Goal: Transaction & Acquisition: Book appointment/travel/reservation

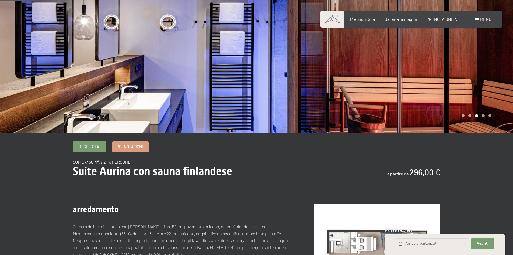
scroll to position [54, 0]
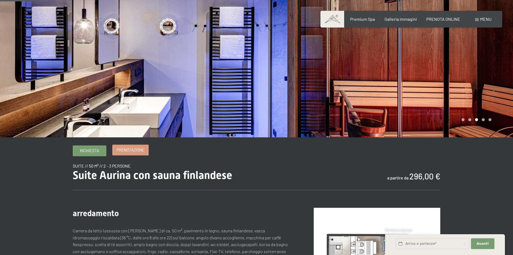
click at [119, 151] on span "Prenotazione" at bounding box center [131, 150] width 28 height 6
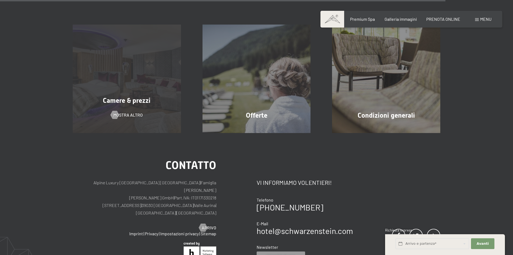
scroll to position [539, 0]
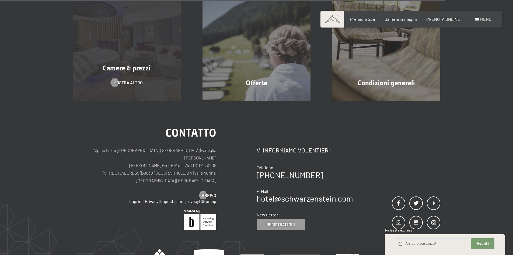
click at [132, 53] on div "Camere & prezzi mostra altro" at bounding box center [127, 46] width 130 height 108
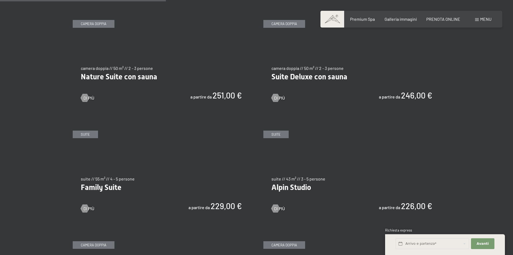
scroll to position [539, 0]
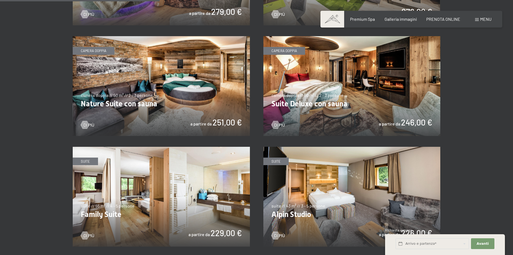
click at [374, 100] on img at bounding box center [351, 86] width 177 height 100
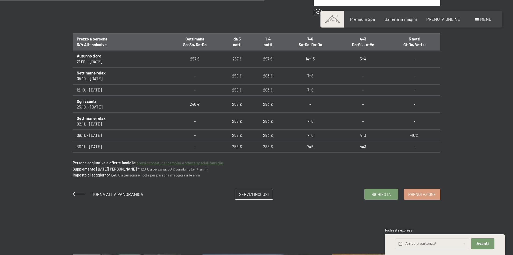
scroll to position [485, 0]
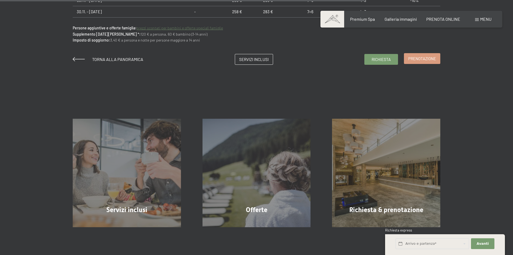
click at [417, 58] on span "Prenotazione" at bounding box center [422, 59] width 28 height 6
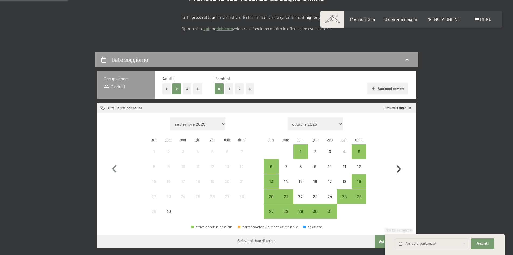
click at [398, 167] on icon "button" at bounding box center [399, 169] width 5 height 8
select select "[DATE]"
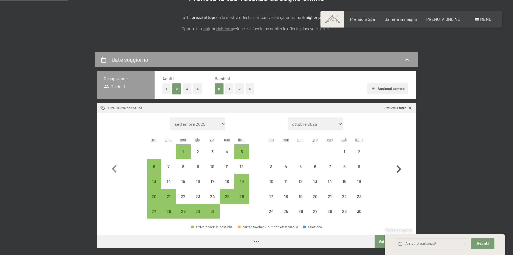
select select "[DATE]"
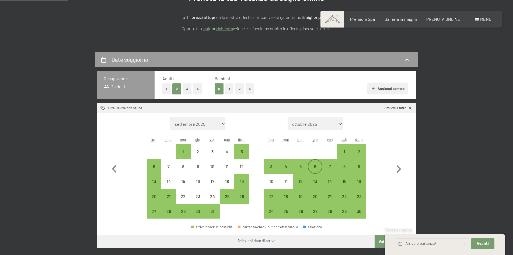
click at [316, 166] on div "6" at bounding box center [314, 170] width 13 height 13
select select "[DATE]"
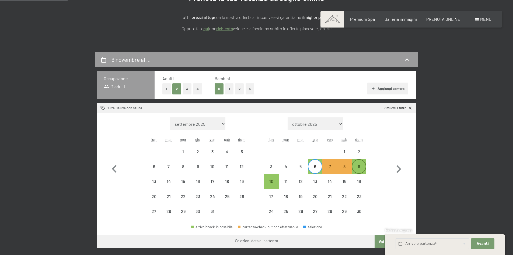
click at [358, 163] on div "9" at bounding box center [358, 165] width 13 height 13
select select "[DATE]"
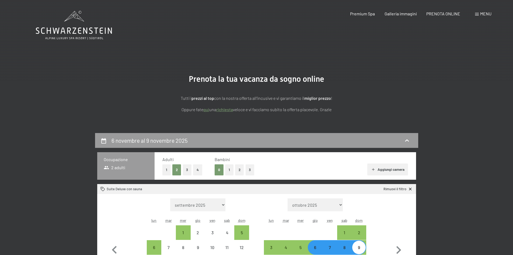
click at [229, 167] on button "1" at bounding box center [229, 169] width 8 height 11
select select "[DATE]"
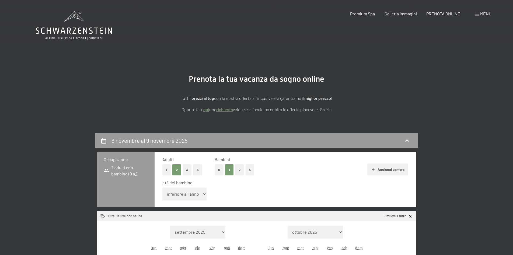
select select "[DATE]"
click at [189, 192] on select "inferiore a 1 anno 1 anno 2 anni 3 anni 4 anni 5 anni 6 anni 7 anni 8 anni 9 an…" at bounding box center [184, 193] width 44 height 13
select select "3"
click at [162, 187] on select "inferiore a 1 anno 1 anno 2 anni 3 anni 4 anni 5 anni 6 anni 7 anni 8 anni 9 an…" at bounding box center [184, 193] width 44 height 13
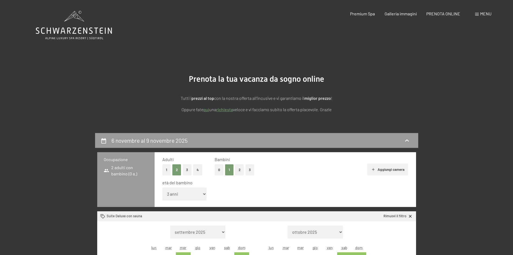
select select "[DATE]"
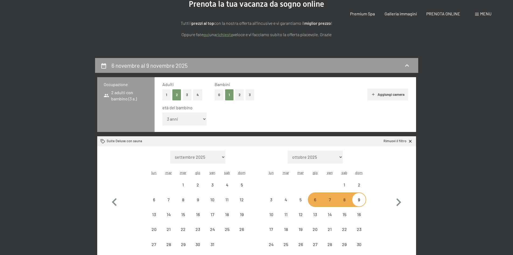
select select "[DATE]"
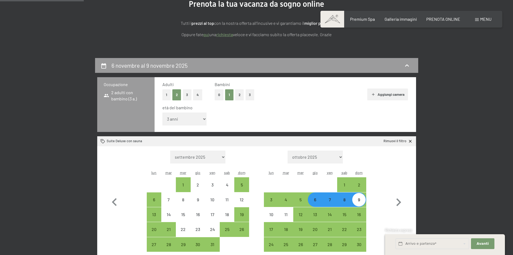
scroll to position [135, 0]
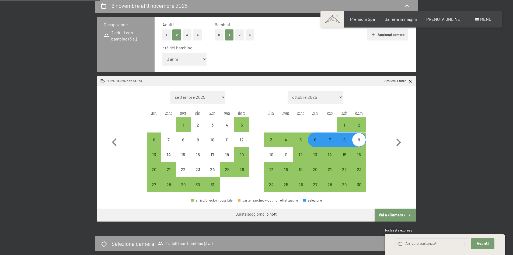
click at [386, 214] on button "Vai a «Camera»" at bounding box center [395, 214] width 41 height 13
select select "[DATE]"
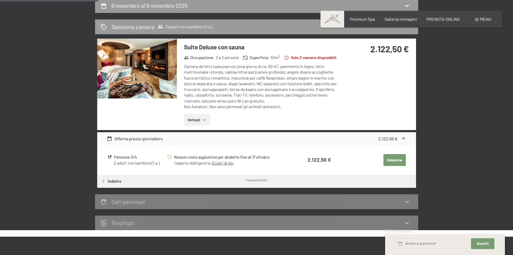
scroll to position [133, 0]
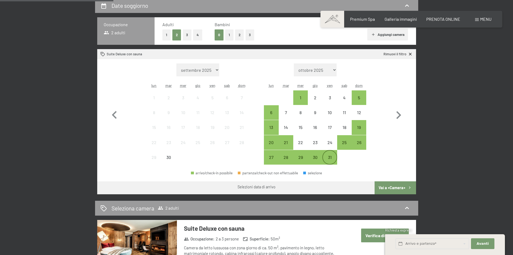
click at [331, 157] on div "31" at bounding box center [329, 161] width 13 height 13
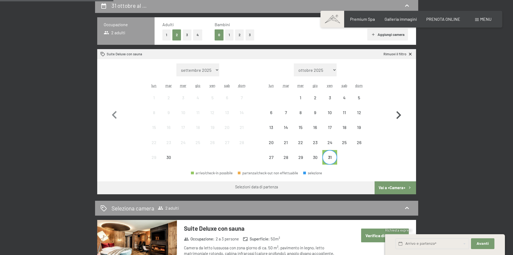
click at [393, 115] on icon "button" at bounding box center [399, 115] width 16 height 16
select select "[DATE]"
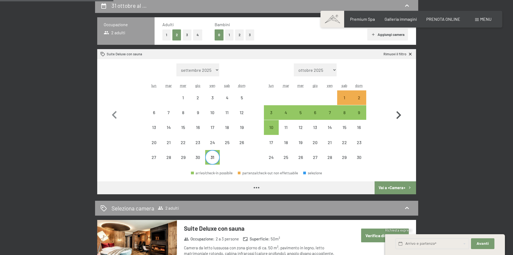
select select "[DATE]"
click at [270, 108] on div "3" at bounding box center [271, 112] width 13 height 13
select select "[DATE]"
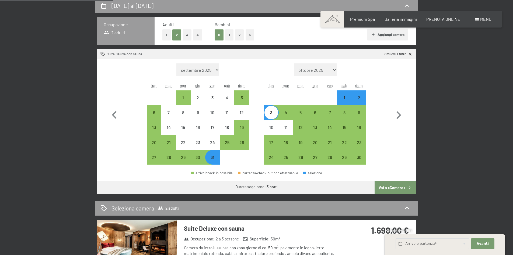
click at [229, 34] on button "1" at bounding box center [229, 34] width 8 height 11
select select "[DATE]"
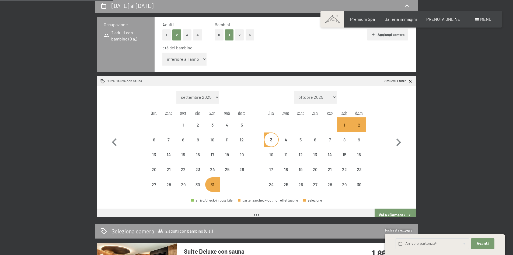
select select "[DATE]"
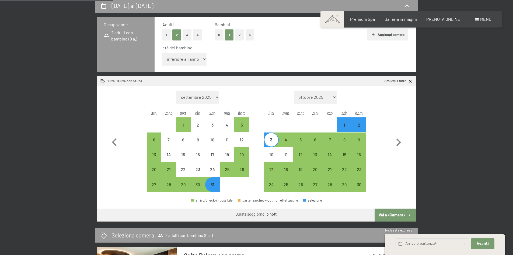
click at [188, 60] on select "inferiore a 1 anno 1 anno 2 anni 3 anni 4 anni 5 anni 6 anni 7 anni 8 anni 9 an…" at bounding box center [184, 59] width 44 height 13
select select "3"
click at [162, 53] on select "inferiore a 1 anno 1 anno 2 anni 3 anni 4 anni 5 anni 6 anni 7 anni 8 anni 9 an…" at bounding box center [184, 59] width 44 height 13
select select "[DATE]"
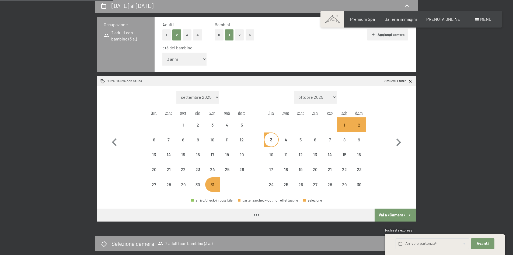
select select "[DATE]"
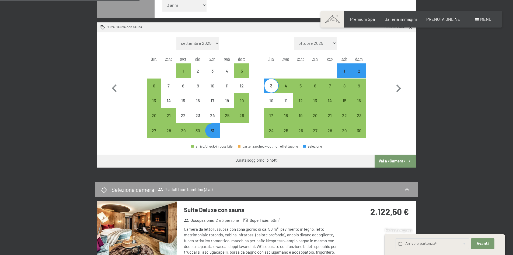
click at [385, 160] on button "Vai a «Camera»" at bounding box center [395, 160] width 41 height 13
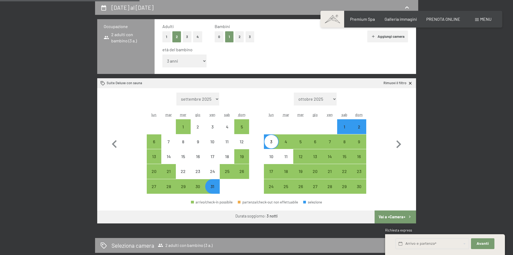
select select "[DATE]"
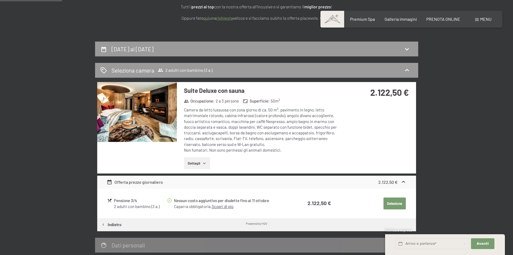
scroll to position [52, 0]
